Goal: Check status: Check status

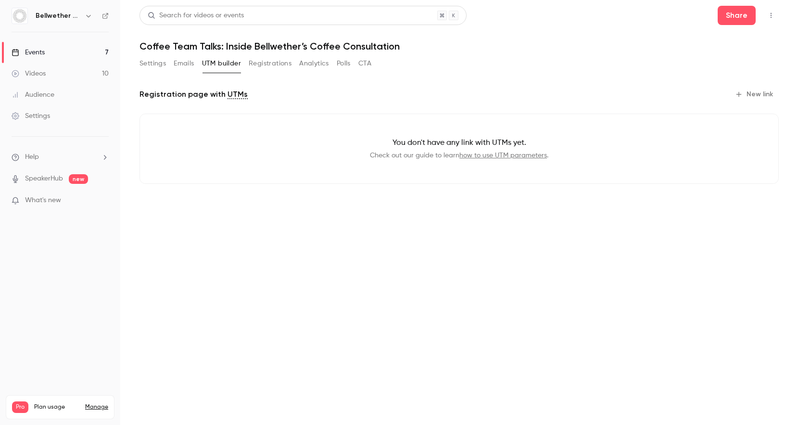
click at [45, 54] on link "Events 7" at bounding box center [60, 52] width 120 height 21
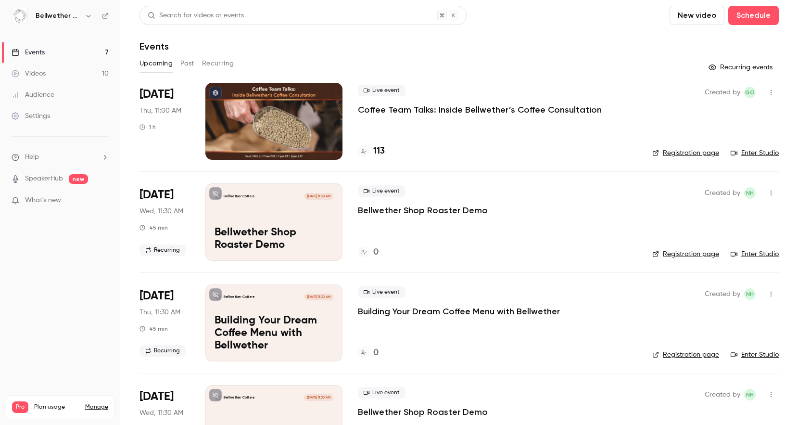
click at [316, 120] on div at bounding box center [273, 121] width 137 height 77
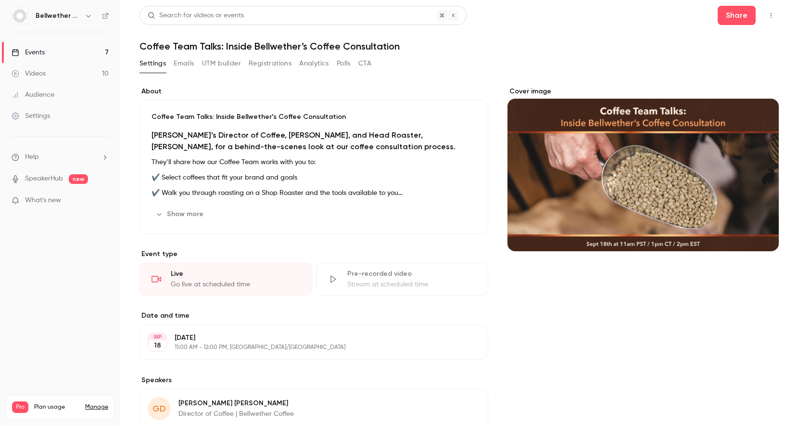
click at [257, 63] on button "Registrations" at bounding box center [270, 63] width 43 height 15
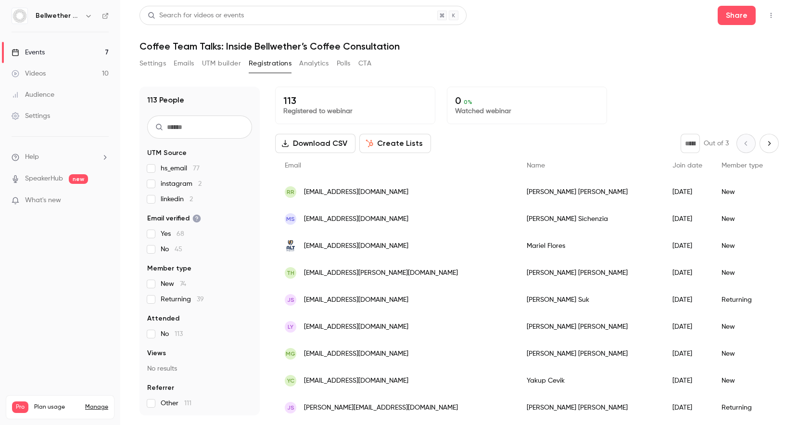
click at [178, 181] on span "instagram 2" at bounding box center [181, 184] width 41 height 10
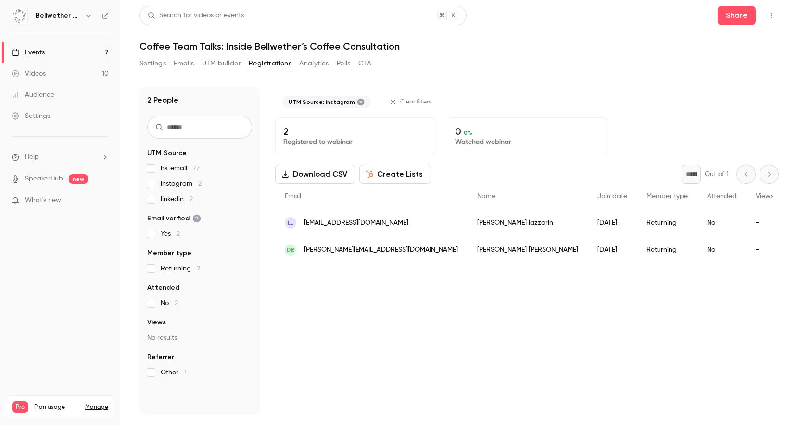
click at [174, 198] on span "linkedin 2" at bounding box center [177, 199] width 32 height 10
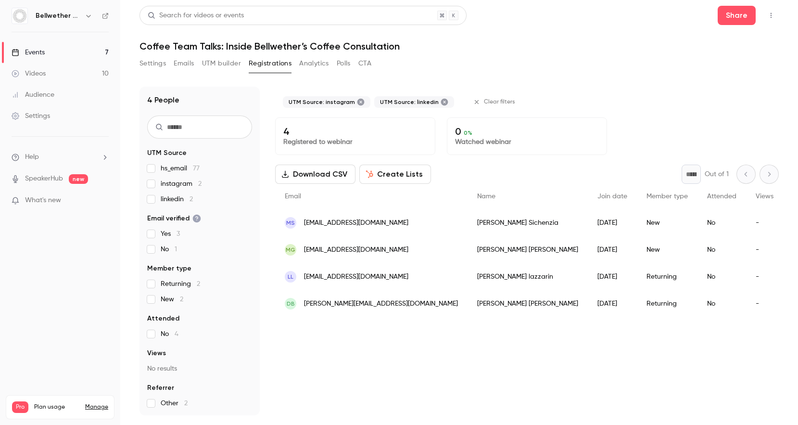
click at [168, 184] on span "instagram 2" at bounding box center [181, 184] width 41 height 10
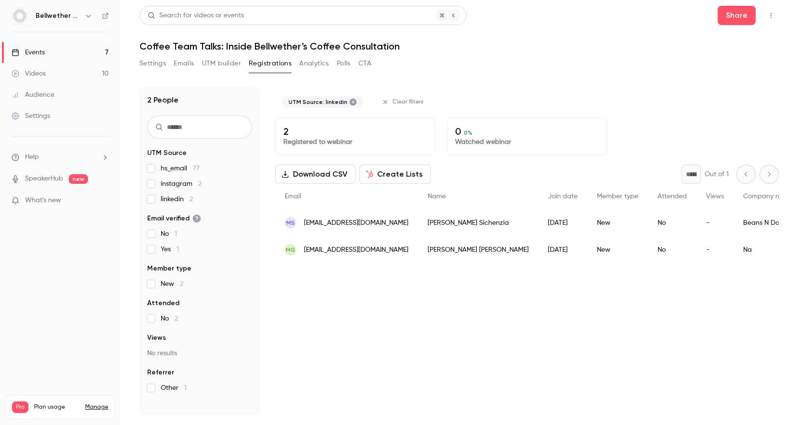
click at [161, 199] on span "linkedin 2" at bounding box center [177, 199] width 32 height 10
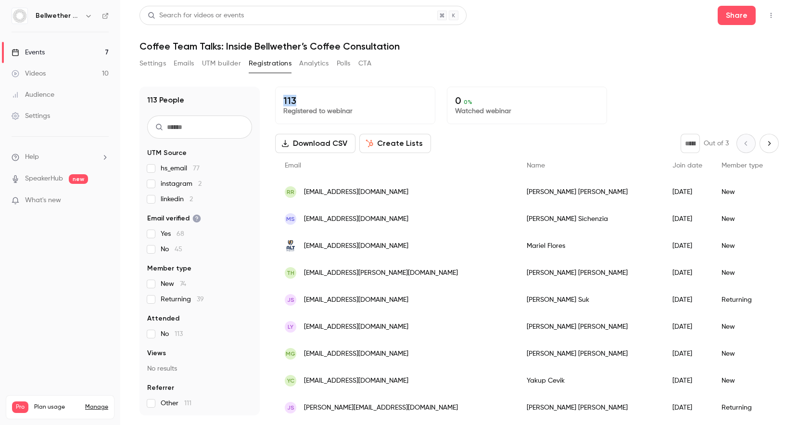
drag, startPoint x: 302, startPoint y: 103, endPoint x: 282, endPoint y: 103, distance: 19.7
click at [282, 103] on div "113 Registered to webinar" at bounding box center [355, 106] width 160 height 38
copy p "113"
click at [148, 64] on button "Settings" at bounding box center [153, 63] width 26 height 15
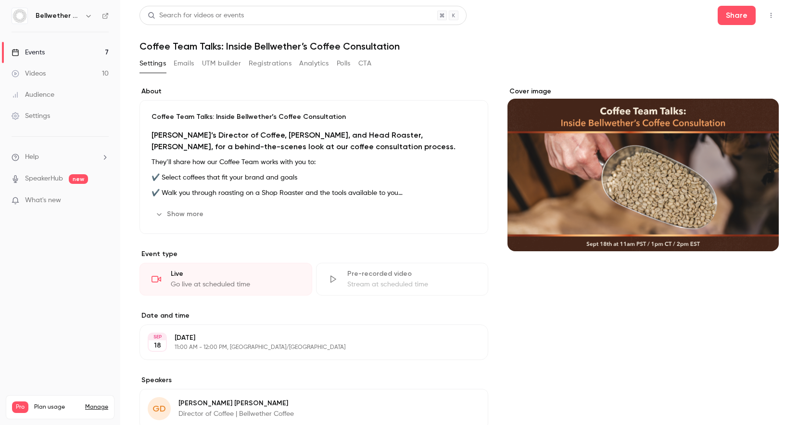
click at [64, 56] on link "Events 7" at bounding box center [60, 52] width 120 height 21
